Goal: Task Accomplishment & Management: Complete application form

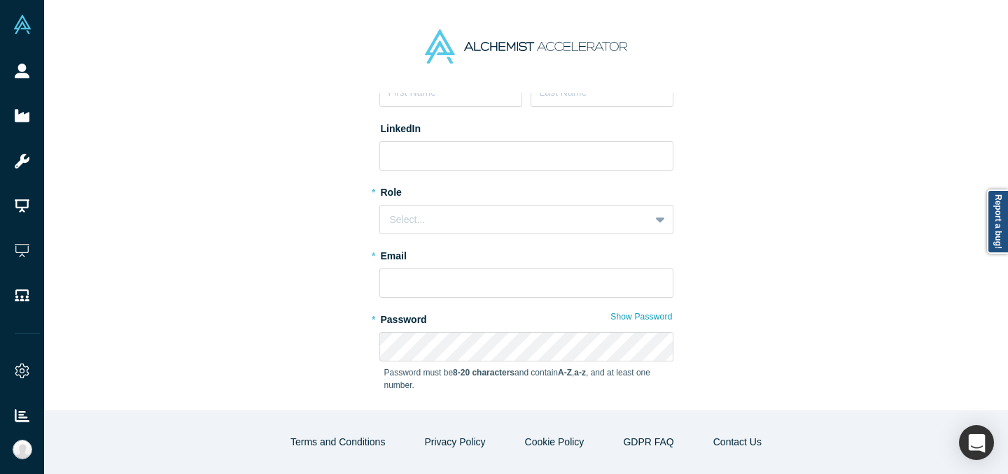
scroll to position [192, 0]
